Goal: Transaction & Acquisition: Obtain resource

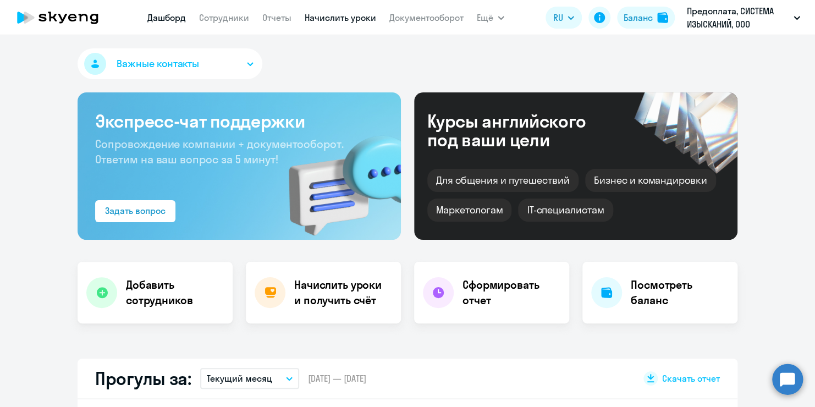
click at [340, 18] on link "Начислить уроки" at bounding box center [340, 17] width 71 height 11
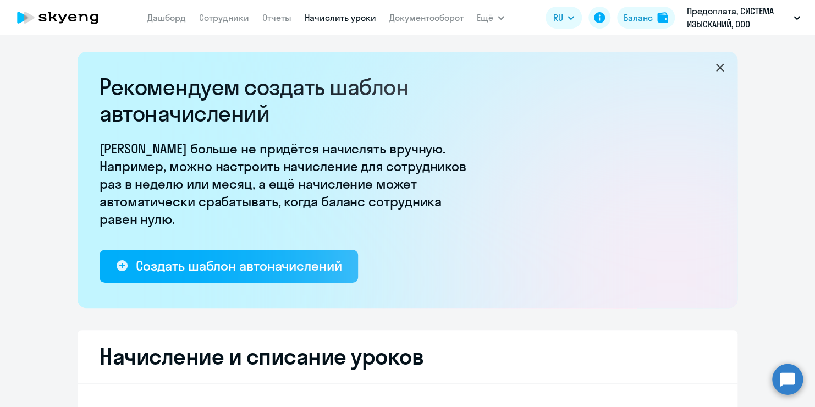
select select "10"
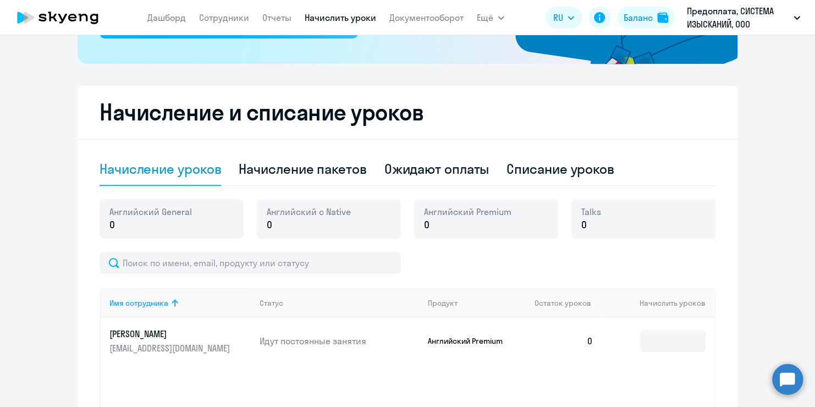
scroll to position [366, 0]
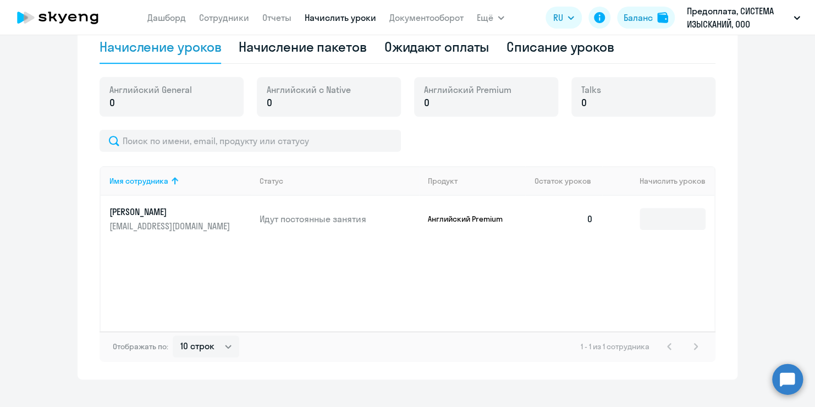
click at [598, 101] on div "Talks 0" at bounding box center [643, 97] width 144 height 40
click at [581, 103] on span "0" at bounding box center [583, 103] width 5 height 14
drag, startPoint x: 577, startPoint y: 102, endPoint x: 591, endPoint y: 102, distance: 13.2
click at [591, 102] on p "0" at bounding box center [591, 103] width 20 height 14
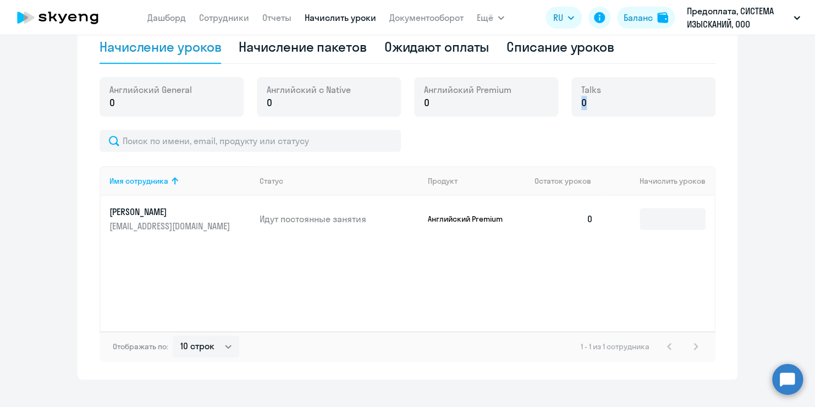
drag, startPoint x: 591, startPoint y: 102, endPoint x: 659, endPoint y: 109, distance: 68.6
click at [659, 109] on div "Talks 0" at bounding box center [643, 97] width 144 height 40
click at [646, 213] on input at bounding box center [673, 219] width 66 height 22
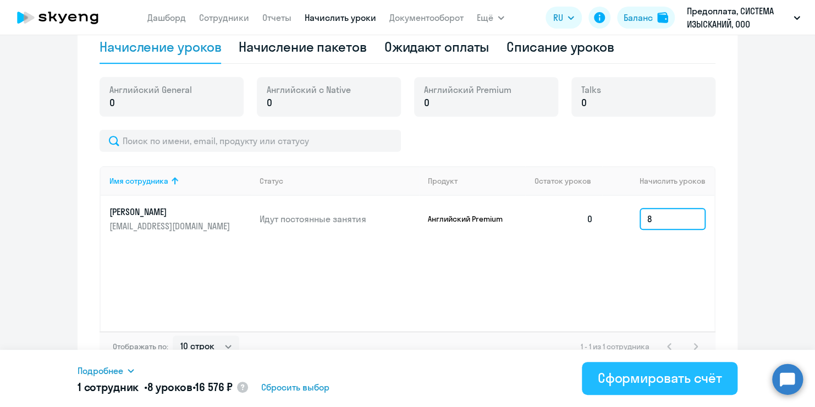
type input "8"
click at [640, 376] on div "Сформировать счёт" at bounding box center [659, 378] width 124 height 18
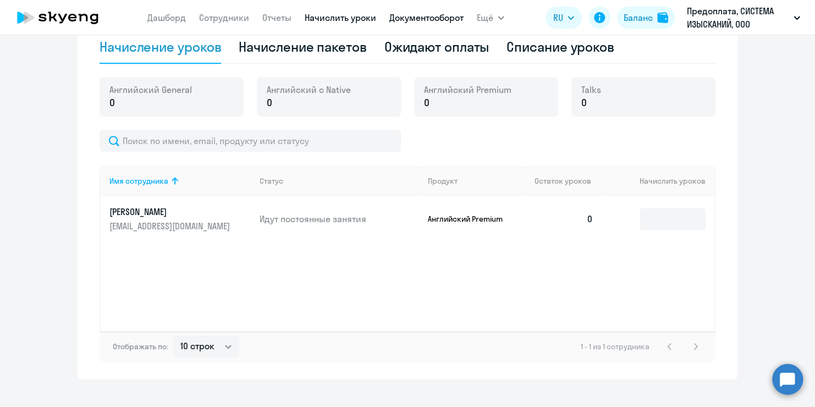
click at [419, 19] on link "Документооборот" at bounding box center [426, 17] width 74 height 11
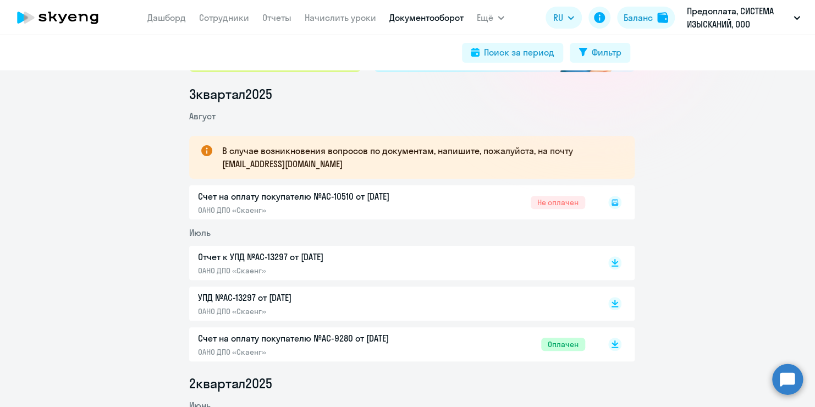
scroll to position [140, 0]
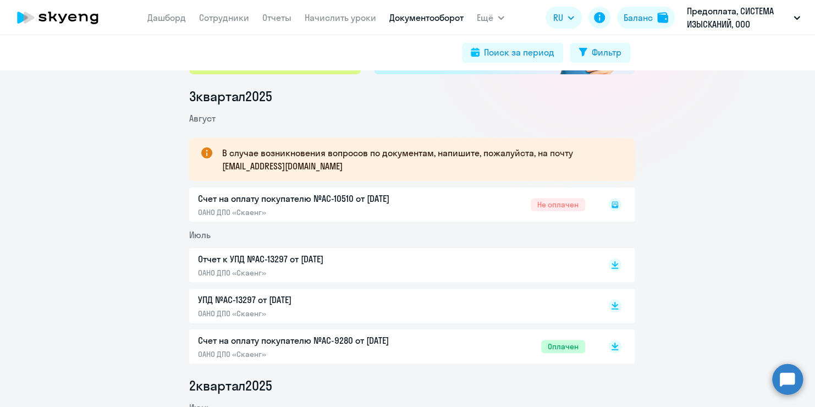
scroll to position [136, 0]
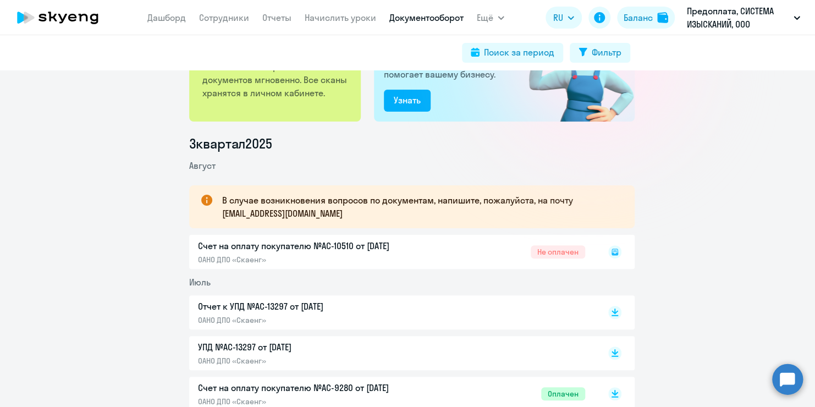
scroll to position [88, 0]
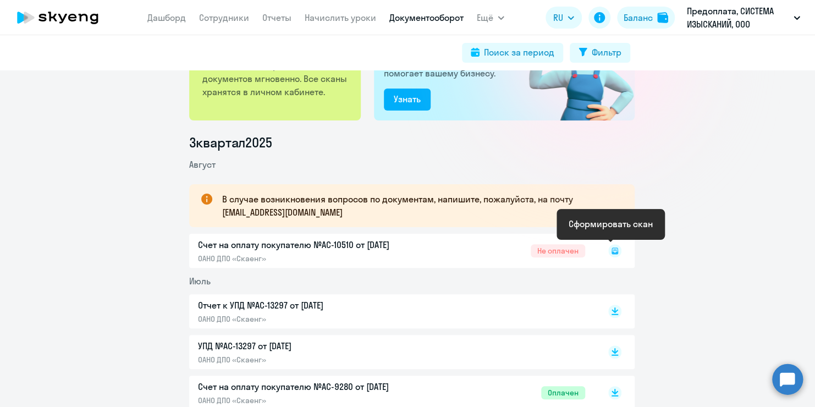
click at [613, 251] on icon at bounding box center [615, 250] width 4 height 1
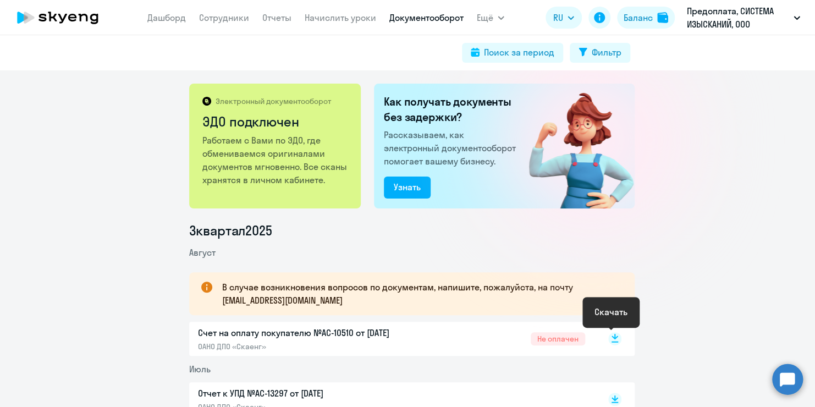
click at [610, 340] on rect at bounding box center [614, 338] width 13 height 13
click at [404, 18] on link "Документооборот" at bounding box center [426, 17] width 74 height 11
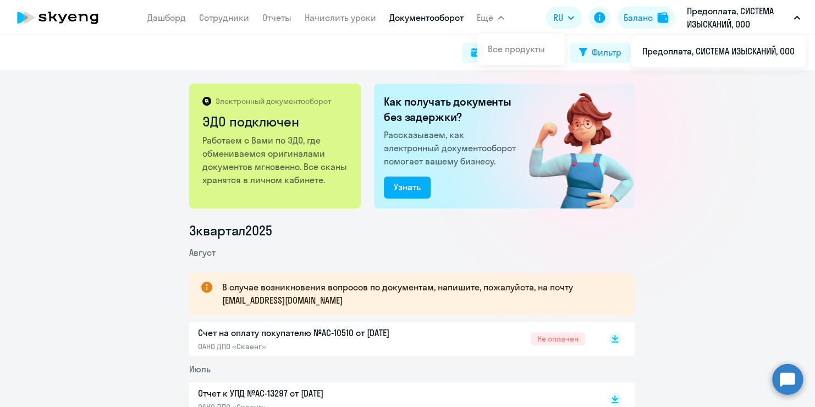
click at [496, 17] on button "Ещё" at bounding box center [490, 18] width 27 height 22
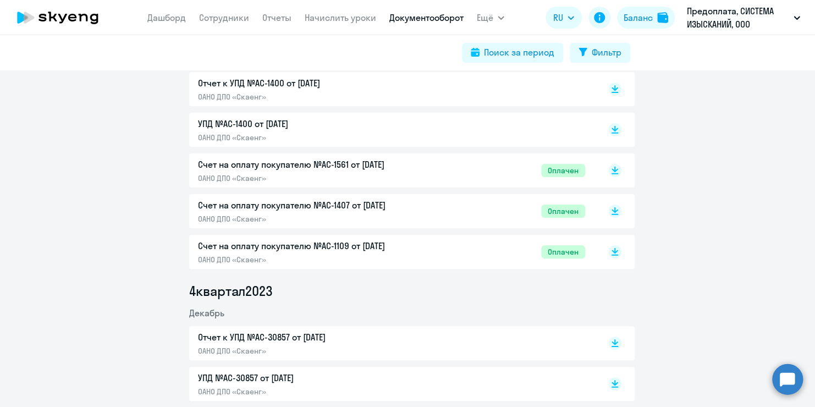
scroll to position [2521, 0]
click at [499, 16] on icon "button" at bounding box center [500, 17] width 5 height 3
click at [499, 16] on icon "button" at bounding box center [501, 18] width 7 height 4
click at [513, 51] on link "Все продукты" at bounding box center [516, 48] width 57 height 11
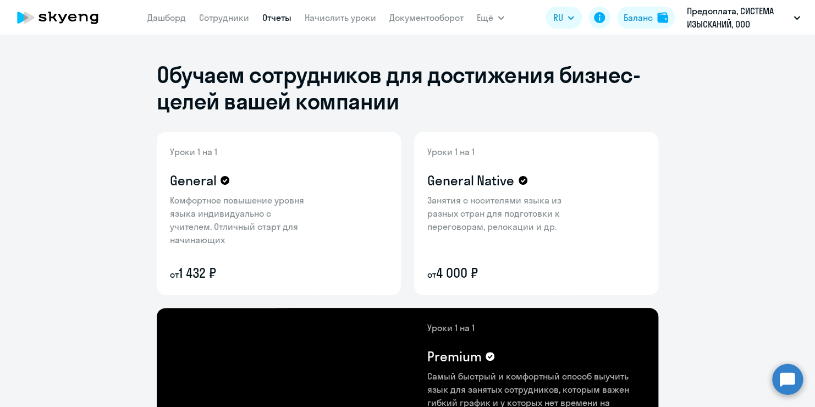
click at [278, 16] on link "Отчеты" at bounding box center [276, 17] width 29 height 11
